Goal: Task Accomplishment & Management: Use online tool/utility

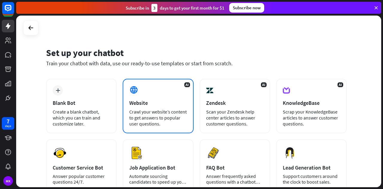
click at [138, 100] on div "Website" at bounding box center [157, 102] width 57 height 7
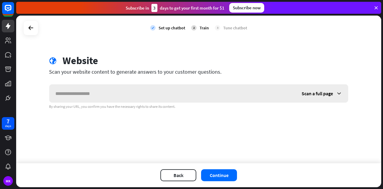
click at [139, 99] on input "text" at bounding box center [172, 93] width 246 height 18
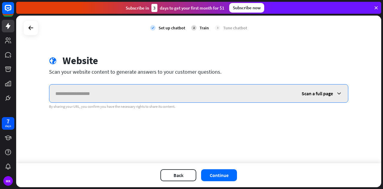
click at [149, 90] on input "text" at bounding box center [172, 93] width 246 height 18
paste input "**********"
click at [155, 91] on input "**********" at bounding box center [172, 93] width 246 height 18
paste input "text"
type input "**********"
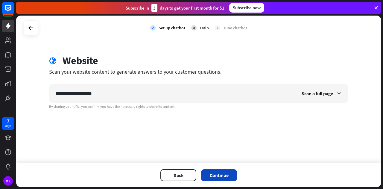
click at [224, 174] on button "Continue" at bounding box center [219, 175] width 36 height 12
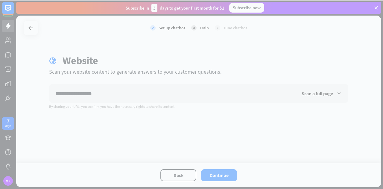
click at [325, 96] on div at bounding box center [191, 94] width 383 height 189
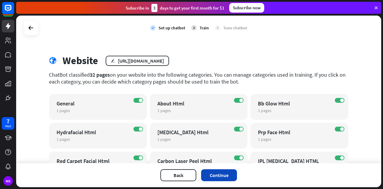
click at [208, 171] on button "Continue" at bounding box center [219, 175] width 36 height 12
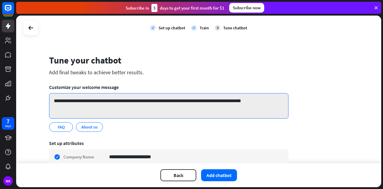
click at [132, 104] on textarea "**********" at bounding box center [169, 105] width 240 height 25
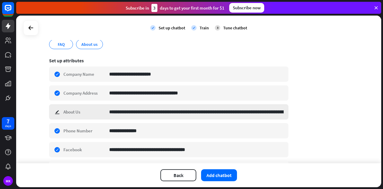
scroll to position [139, 0]
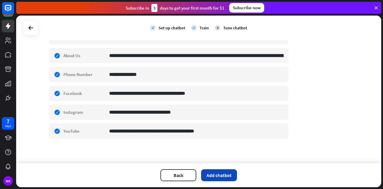
click at [216, 173] on button "Add chatbot" at bounding box center [219, 175] width 36 height 12
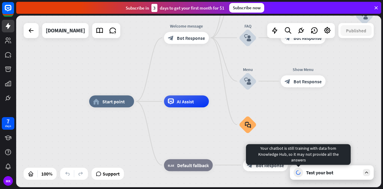
click at [304, 171] on div "Test your bot" at bounding box center [332, 172] width 84 height 14
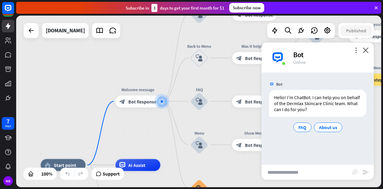
click at [305, 168] on input "text" at bounding box center [307, 172] width 91 height 15
type input "**********"
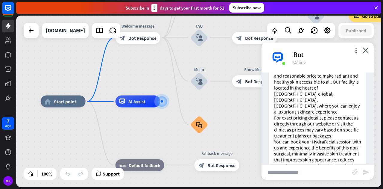
scroll to position [134, 0]
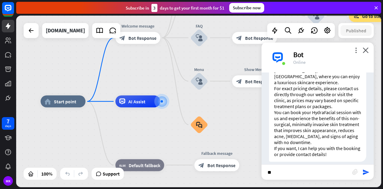
click at [327, 109] on p "You can book your HydraFacial session with us and experience the benefits of th…" at bounding box center [317, 127] width 87 height 36
click at [322, 178] on input "*" at bounding box center [307, 172] width 91 height 15
type input "**********"
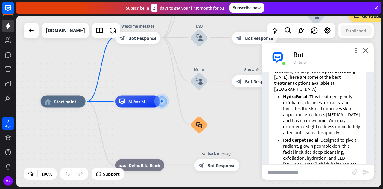
scroll to position [309, 0]
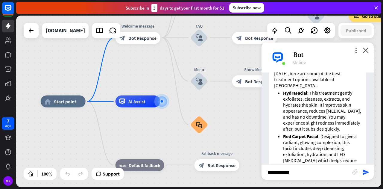
type input "**********"
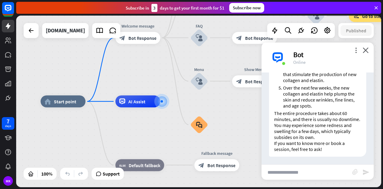
scroll to position [711, 0]
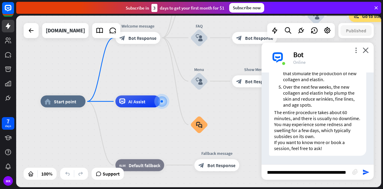
type input "**********"
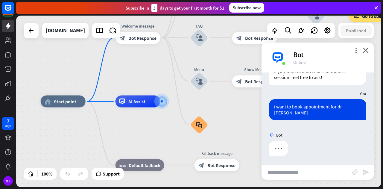
scroll to position [782, 0]
click at [308, 167] on input "text" at bounding box center [307, 172] width 91 height 15
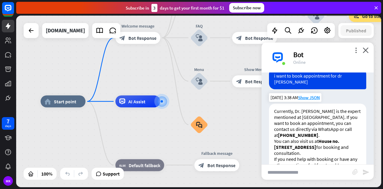
scroll to position [829, 0]
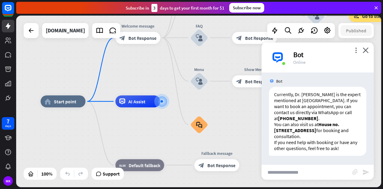
click at [369, 42] on div "home_2 Start point Welcome message block_bot_response Bot Response About us blo…" at bounding box center [198, 102] width 365 height 172
click at [197, 131] on div "block_faq" at bounding box center [199, 125] width 18 height 18
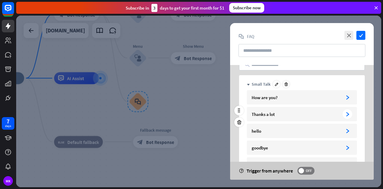
scroll to position [71, 0]
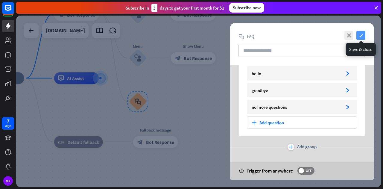
click at [364, 33] on icon "check" at bounding box center [361, 35] width 9 height 9
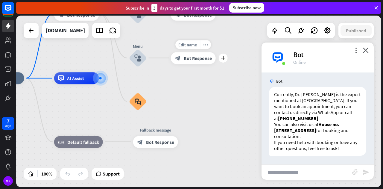
click at [202, 61] on div "block_bot_response Bot Response" at bounding box center [193, 58] width 45 height 12
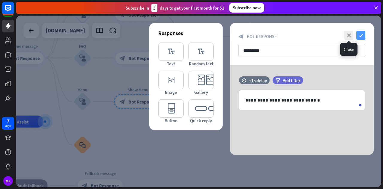
click at [363, 36] on icon "check" at bounding box center [361, 35] width 9 height 9
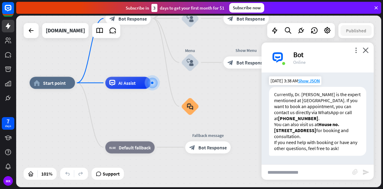
drag, startPoint x: 130, startPoint y: 121, endPoint x: 272, endPoint y: 104, distance: 143.0
click at [272, 104] on div "home_2 Start point Welcome message block_bot_response Bot Response About us blo…" at bounding box center [198, 102] width 365 height 172
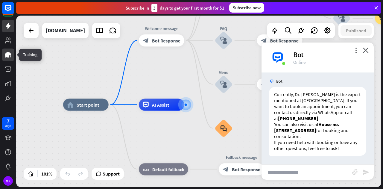
click at [10, 56] on icon at bounding box center [7, 54] width 7 height 7
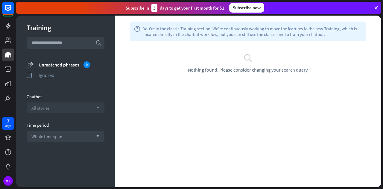
click at [59, 108] on div "All stories arrow_down" at bounding box center [66, 107] width 78 height 11
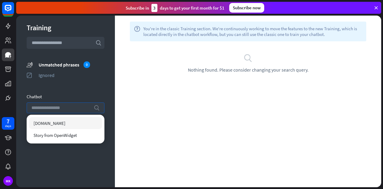
click at [60, 107] on input "search" at bounding box center [60, 108] width 59 height 10
click at [84, 90] on div "Training search unmatched_phrases Unmatched phrases 0 ignored Ignored Chatbot s…" at bounding box center [65, 102] width 99 height 172
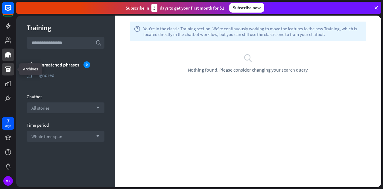
click at [12, 69] on link at bounding box center [8, 69] width 13 height 13
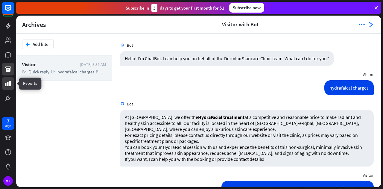
scroll to position [361, 0]
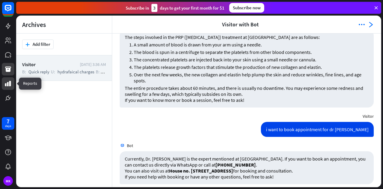
click at [8, 82] on icon at bounding box center [7, 83] width 7 height 7
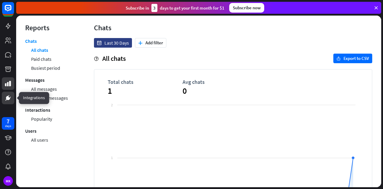
click at [13, 95] on link at bounding box center [8, 98] width 13 height 13
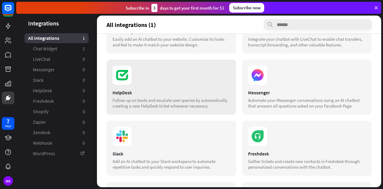
scroll to position [49, 0]
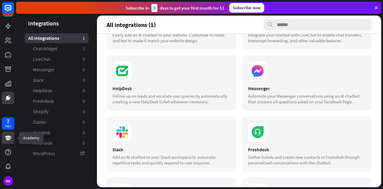
click at [5, 143] on link at bounding box center [8, 137] width 13 height 13
